Goal: Information Seeking & Learning: Find specific fact

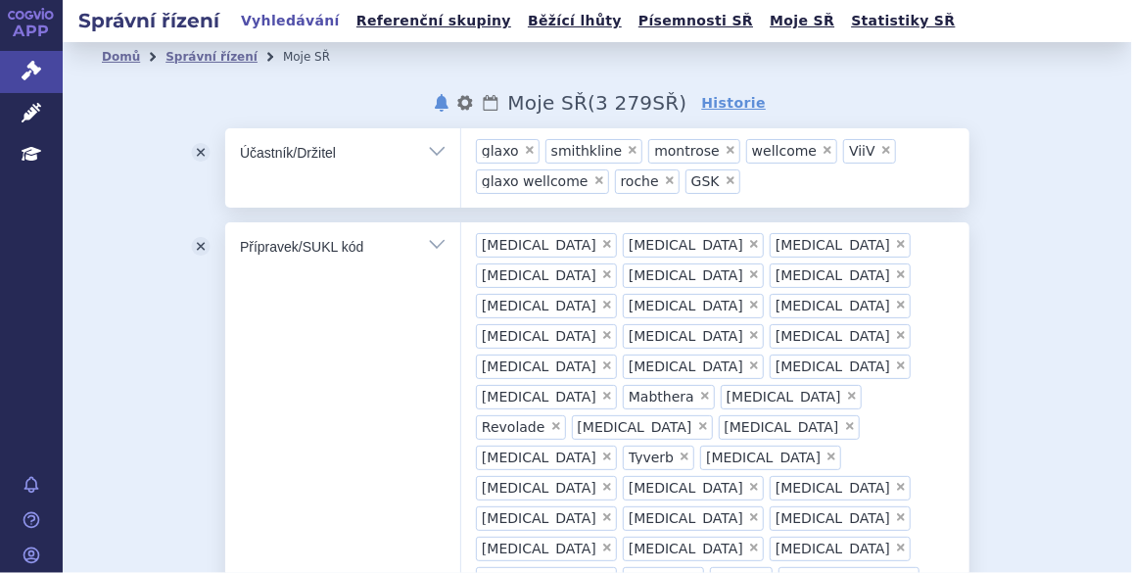
click at [280, 16] on link "Vyhledávání" at bounding box center [290, 21] width 111 height 26
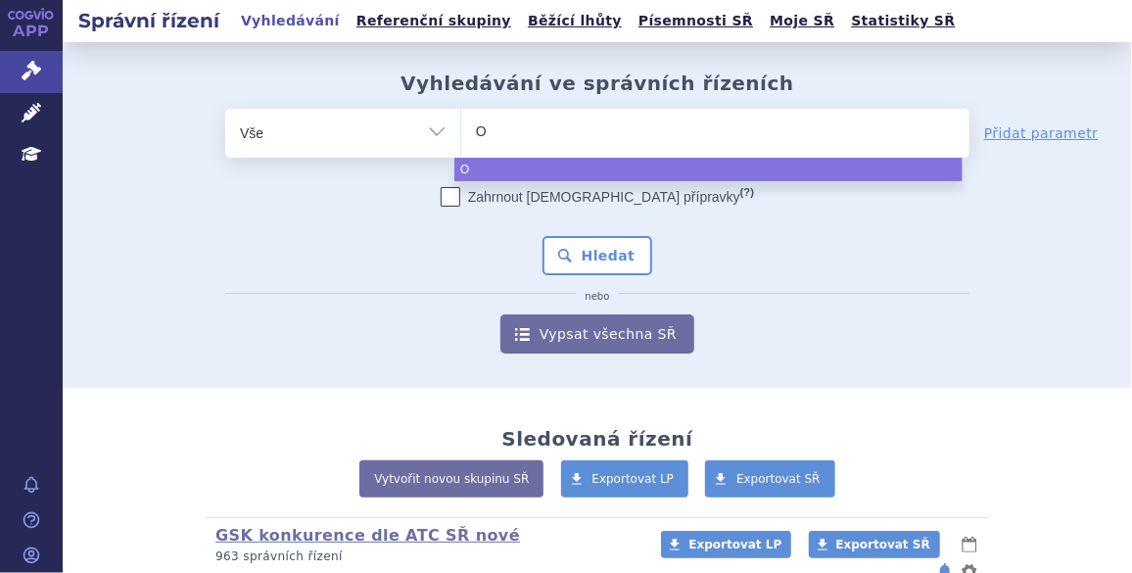
type input "Om"
type input "Omjj"
type input "Omjjar"
type input "Omjjara"
select select "Omjjara"
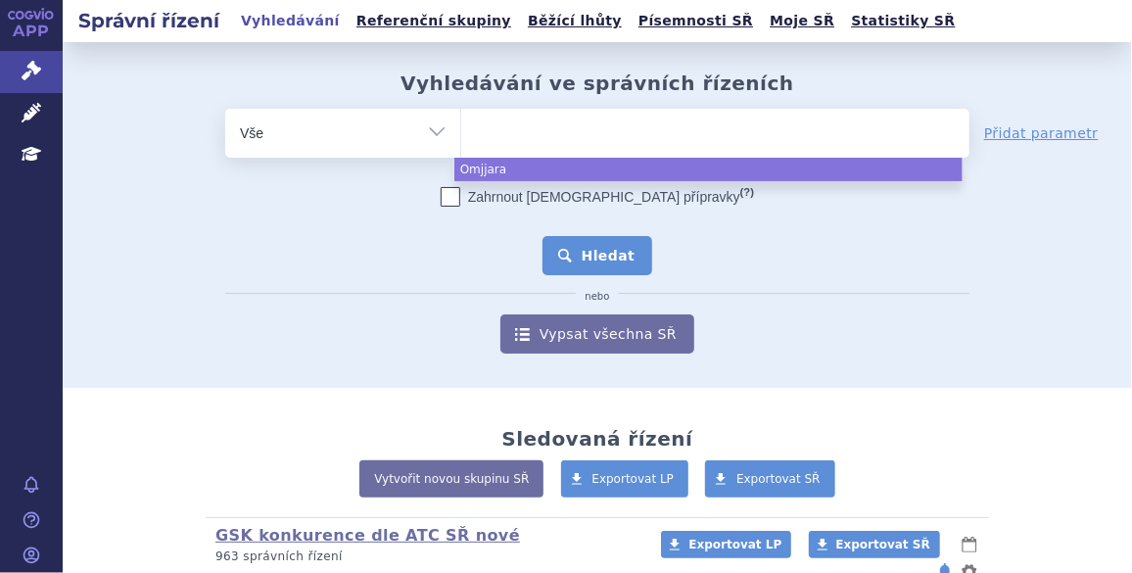
click at [572, 253] on button "Hledat" at bounding box center [597, 255] width 111 height 39
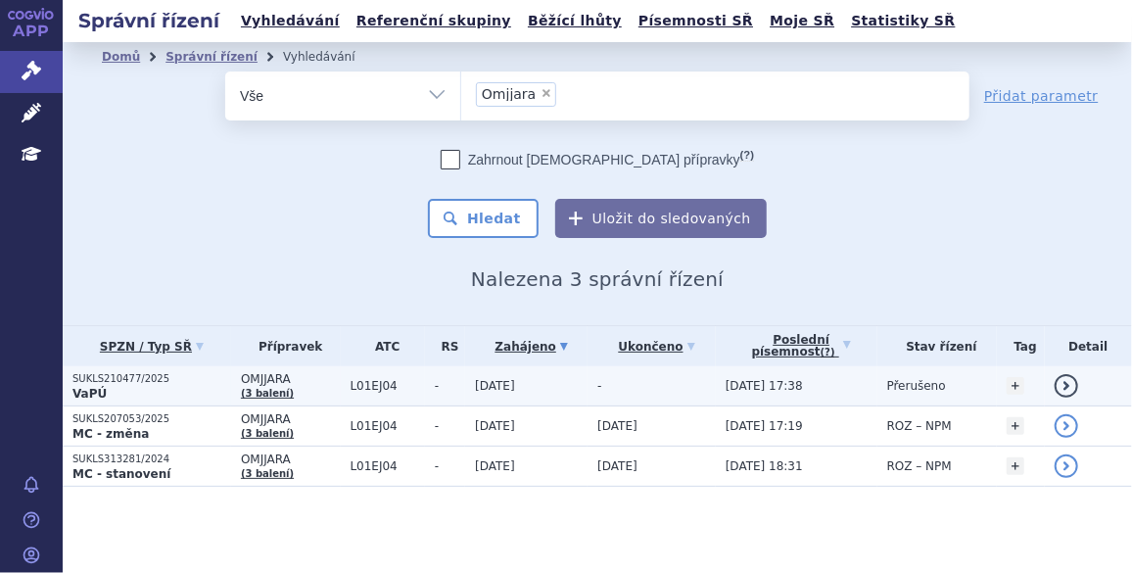
click at [135, 379] on p "SUKLS210477/2025" at bounding box center [151, 379] width 159 height 14
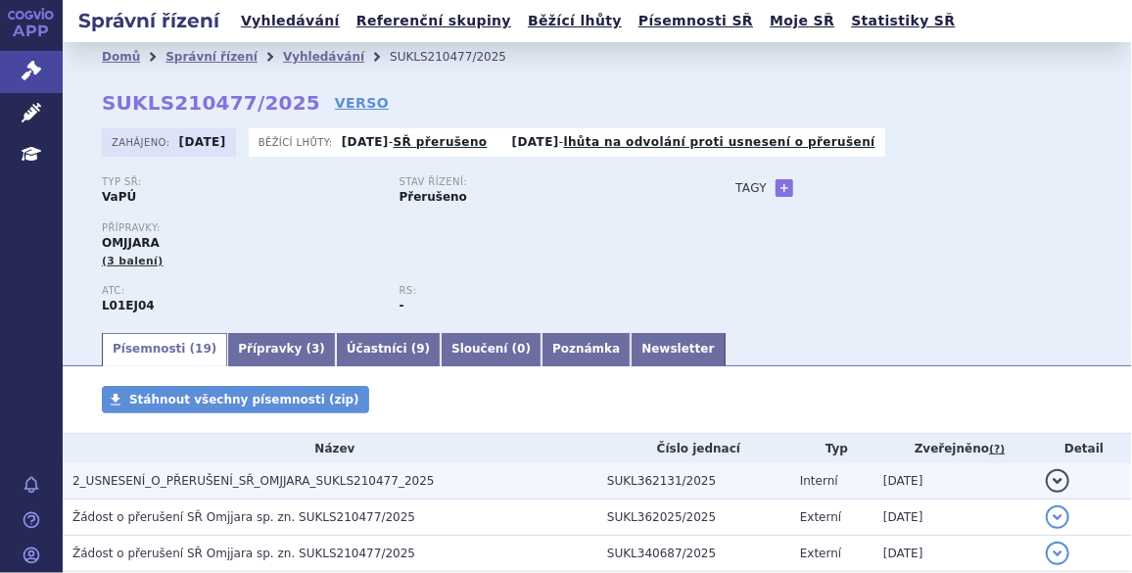
click at [144, 485] on span "2_USNESENÍ_O_PŘERUŠENÍ_SŘ_OMJJARA_SUKLS210477_2025" at bounding box center [253, 481] width 362 height 14
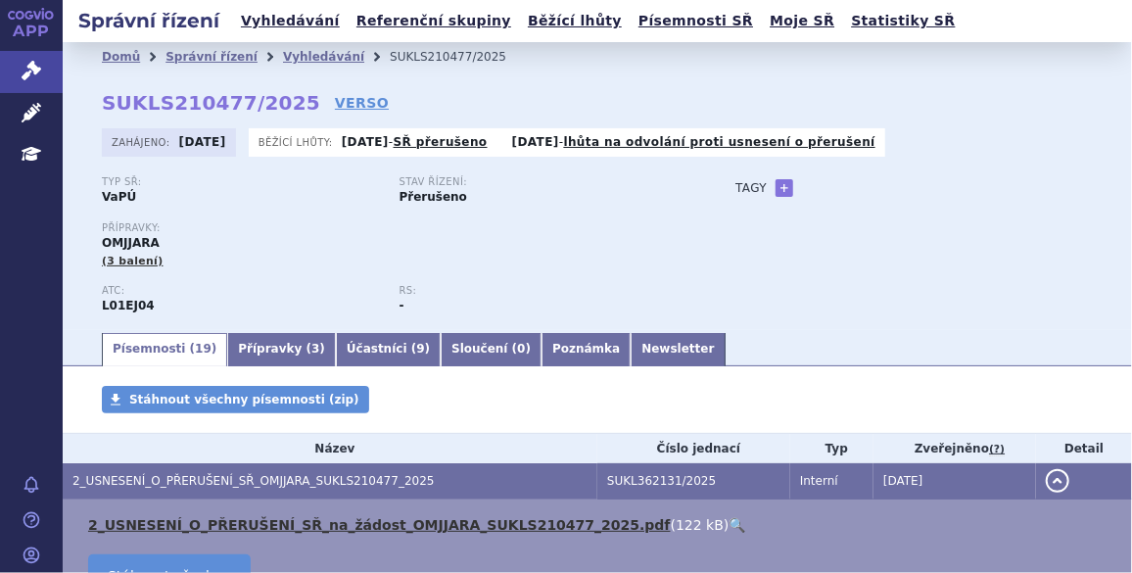
click at [230, 530] on link "2_USNESENÍ_O_PŘERUŠENÍ_SŘ_na_žádost_OMJJARA_SUKLS210477_2025.pdf" at bounding box center [379, 525] width 583 height 16
